Goal: Task Accomplishment & Management: Manage account settings

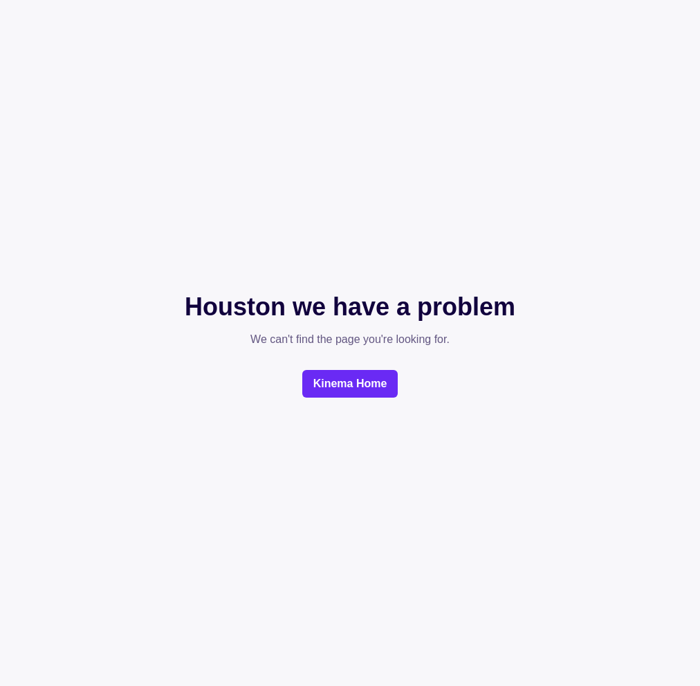
click at [345, 388] on link "Kinema Home" at bounding box center [350, 384] width 96 height 28
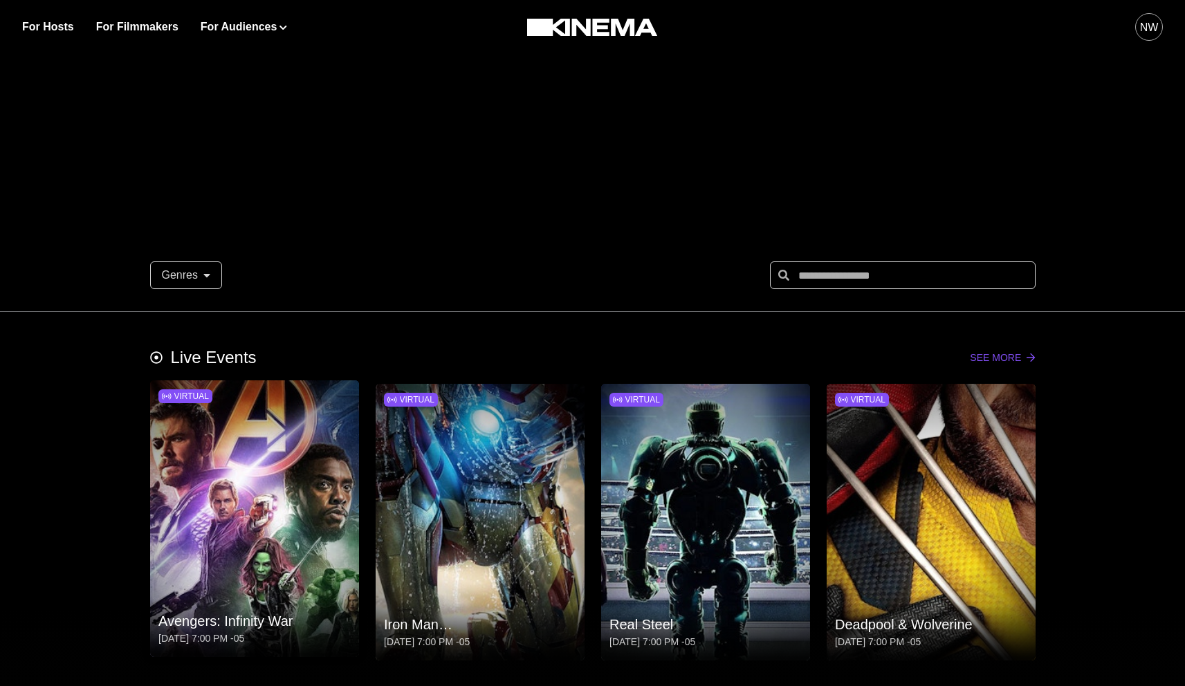
scroll to position [380, 0]
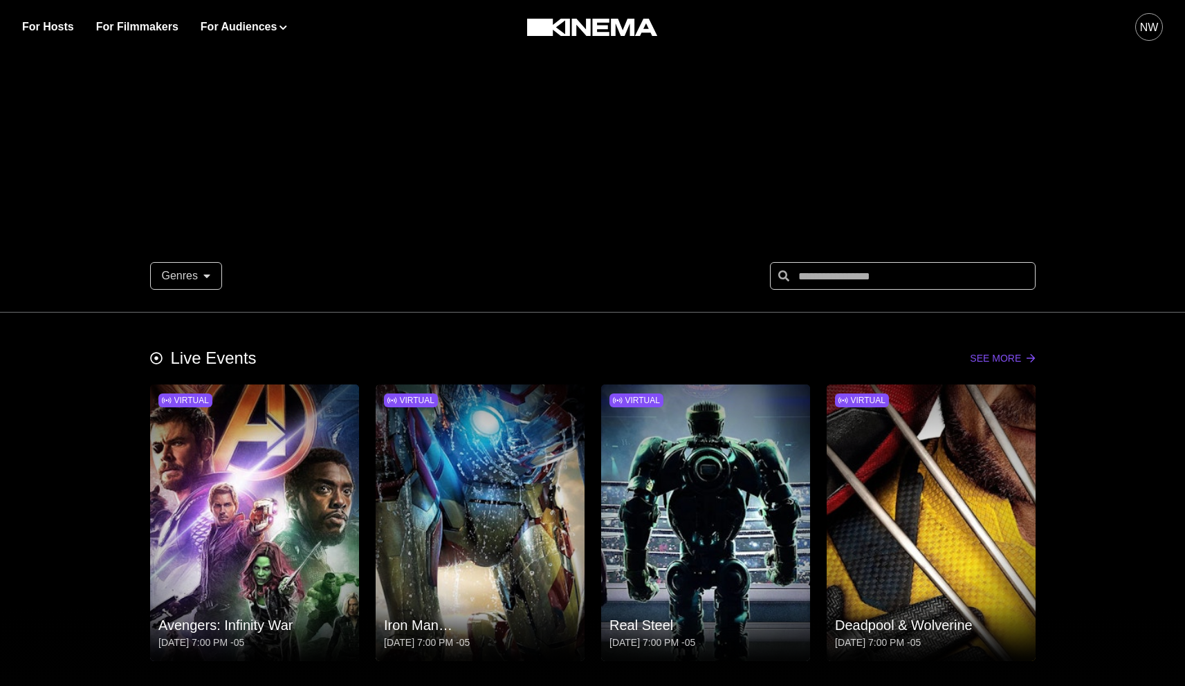
click at [212, 266] on button "Genres" at bounding box center [186, 276] width 72 height 28
click at [118, 295] on div "Genres Action Coming-of-Age Drama Romance" at bounding box center [592, 281] width 1185 height 61
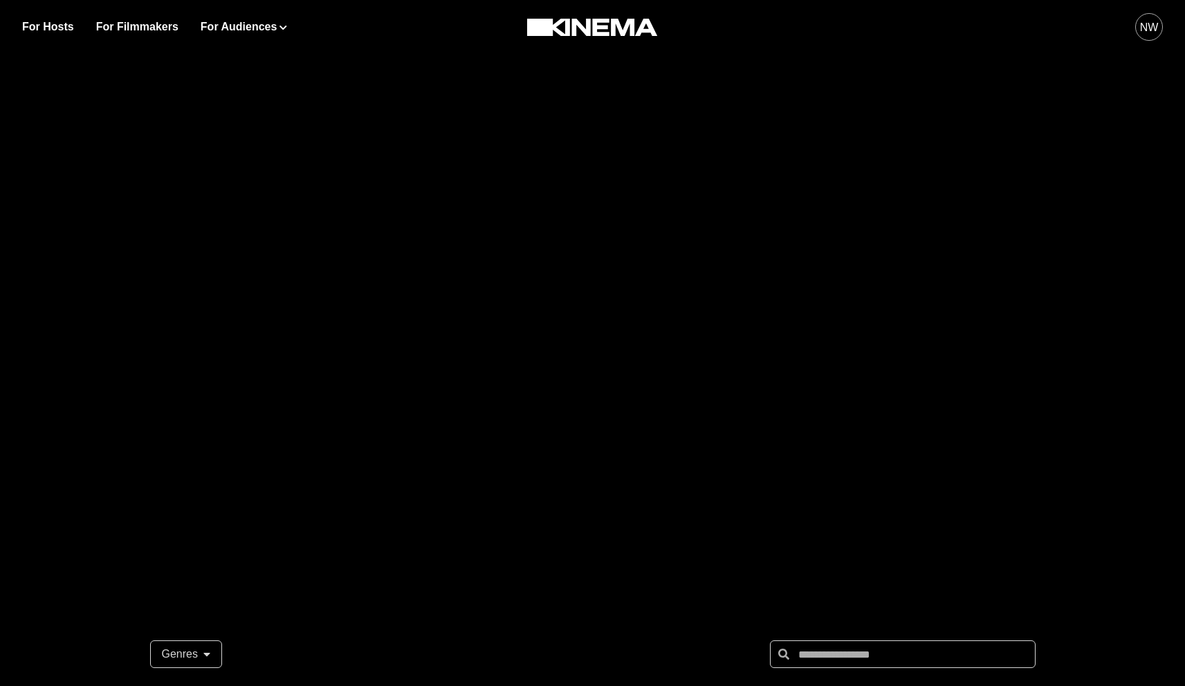
scroll to position [0, 0]
click at [134, 29] on link "For Filmmakers" at bounding box center [137, 27] width 82 height 17
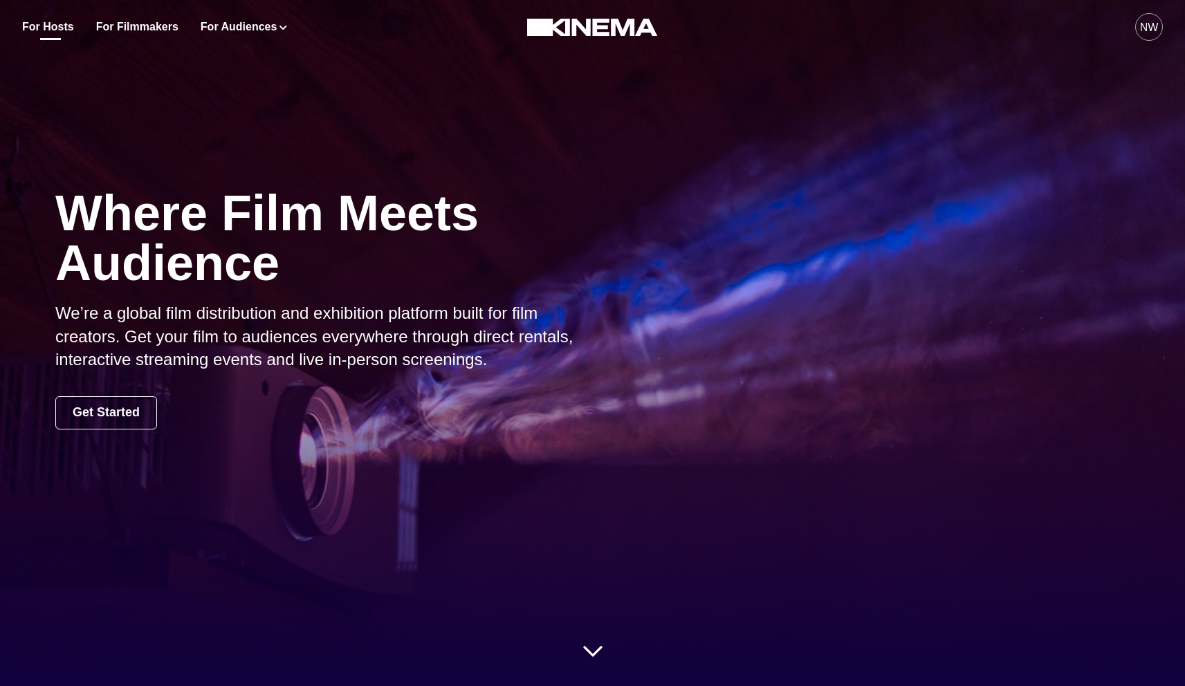
click at [64, 28] on link "For Hosts" at bounding box center [48, 27] width 52 height 17
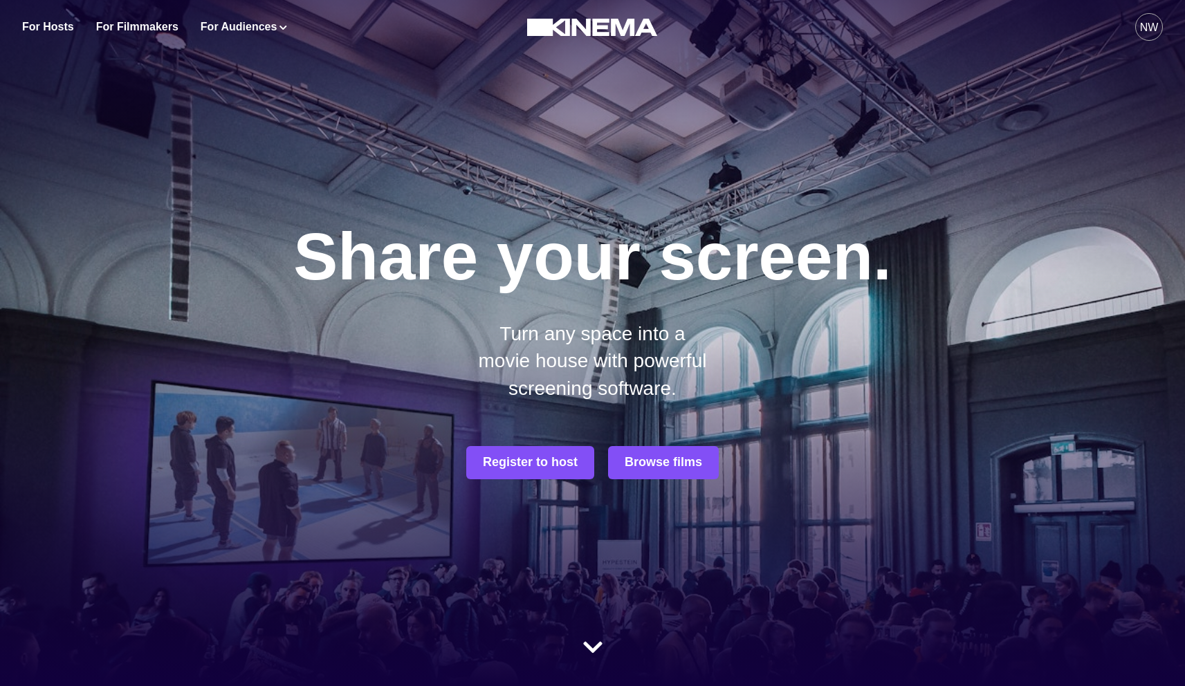
click at [699, 22] on div "NW" at bounding box center [1149, 27] width 19 height 17
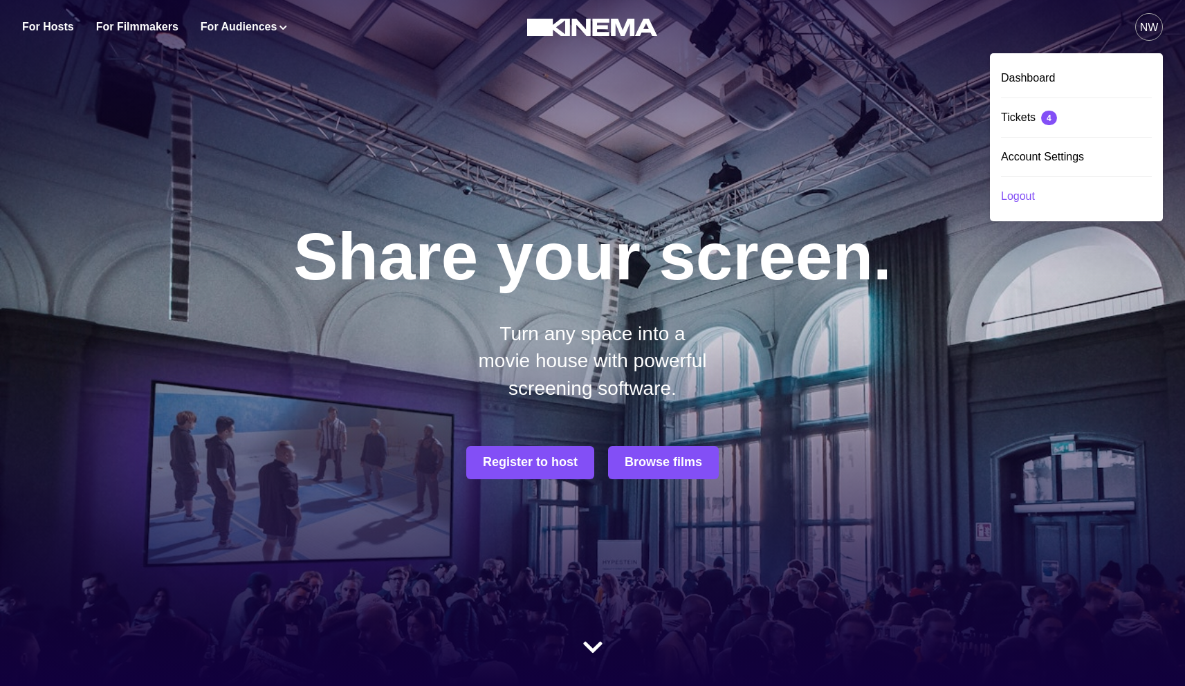
click at [699, 194] on div "Logout" at bounding box center [1076, 196] width 151 height 39
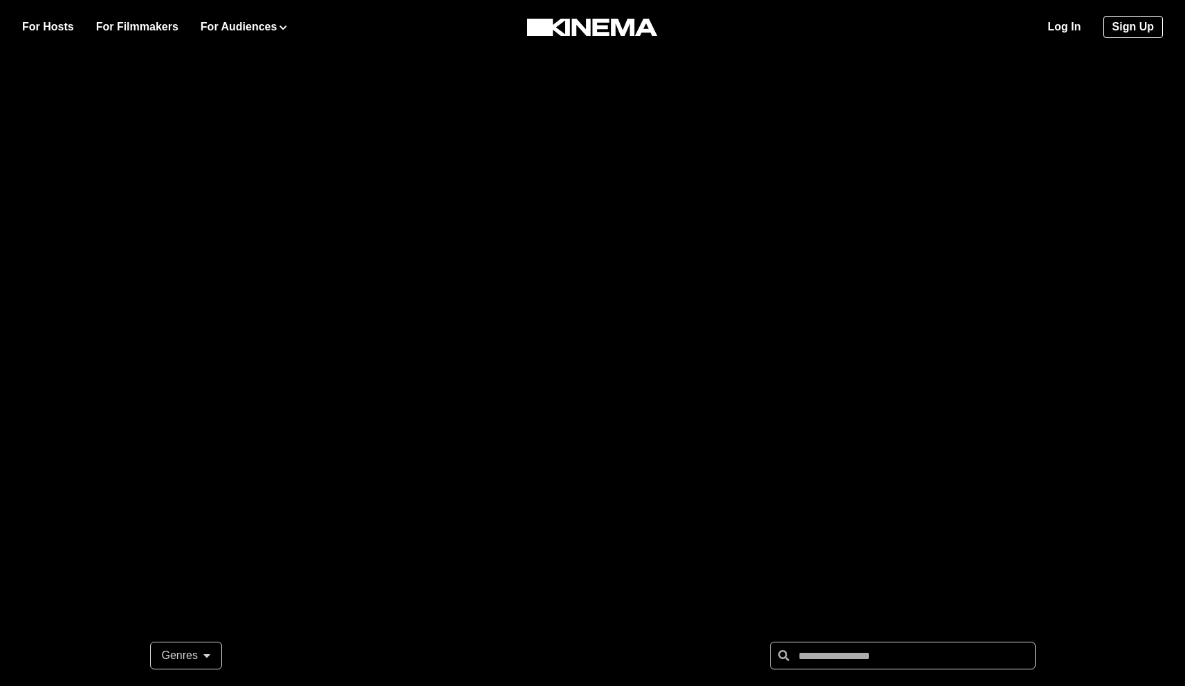
click at [1070, 24] on link "Log In" at bounding box center [1064, 27] width 33 height 17
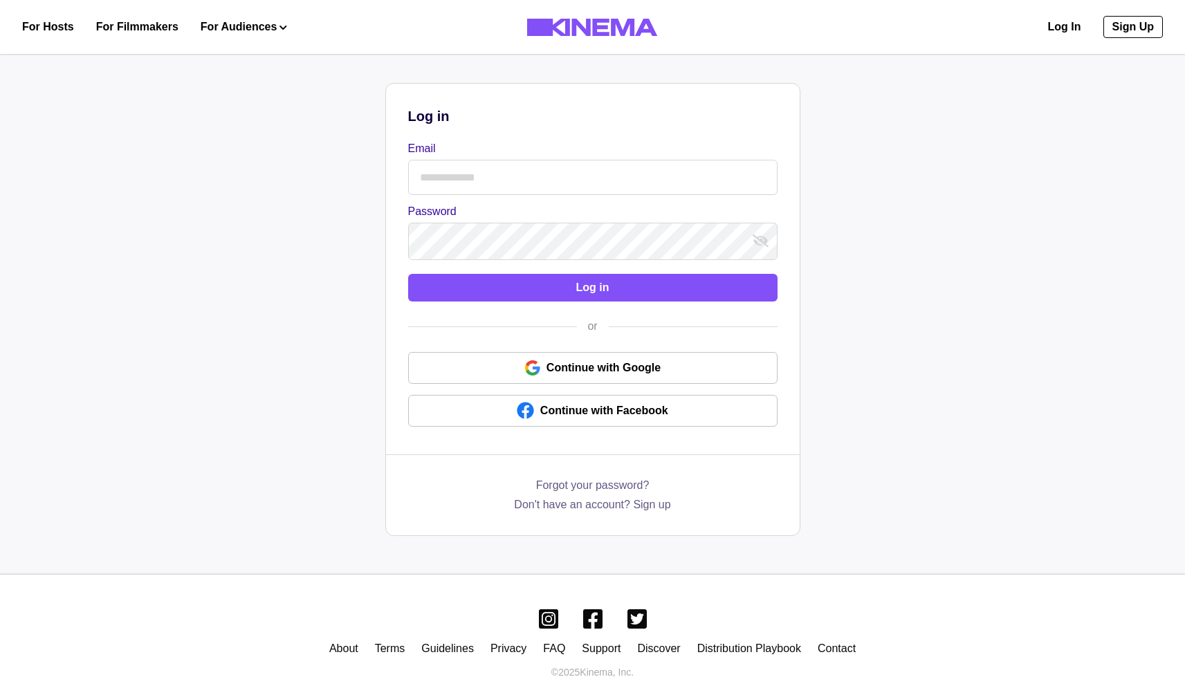
click at [568, 180] on input "Email" at bounding box center [592, 177] width 369 height 35
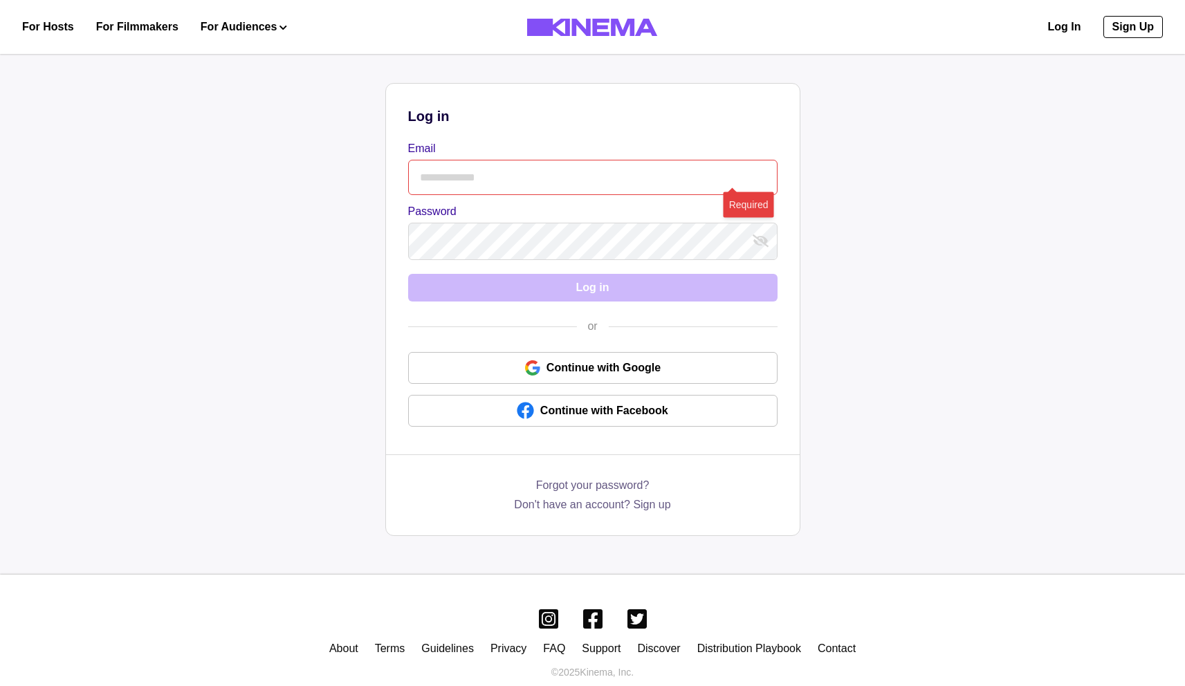
type input "**********"
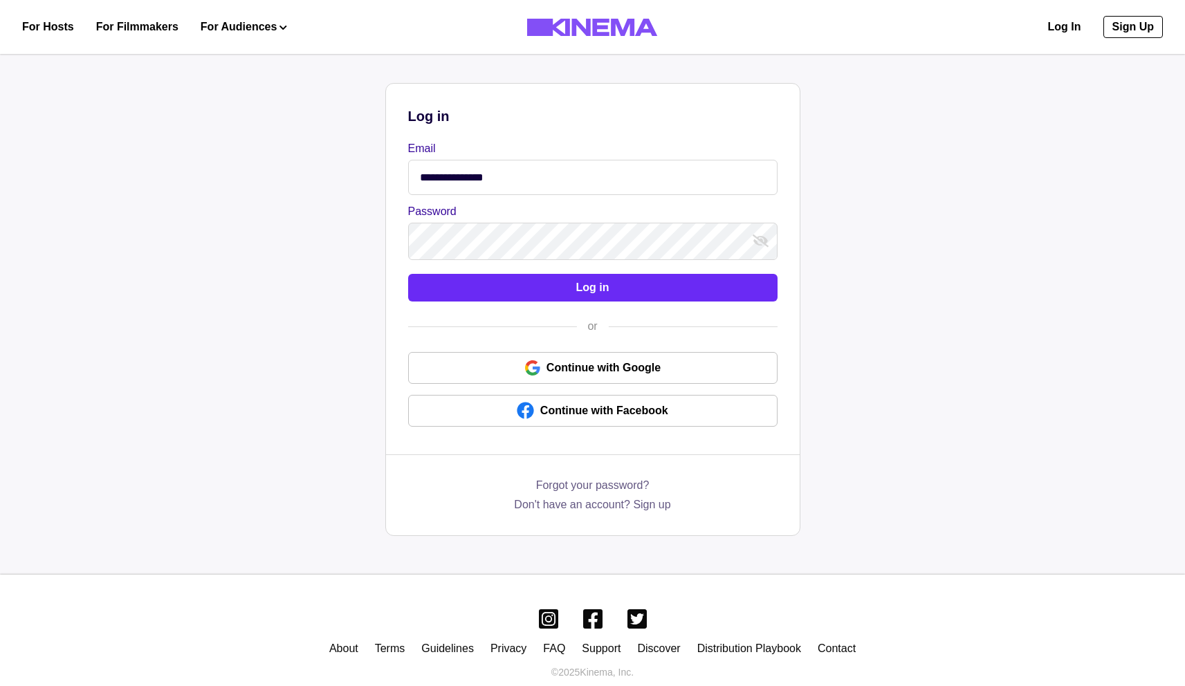
click at [608, 277] on button "Log in" at bounding box center [592, 288] width 369 height 28
